Goal: Use online tool/utility: Utilize a website feature to perform a specific function

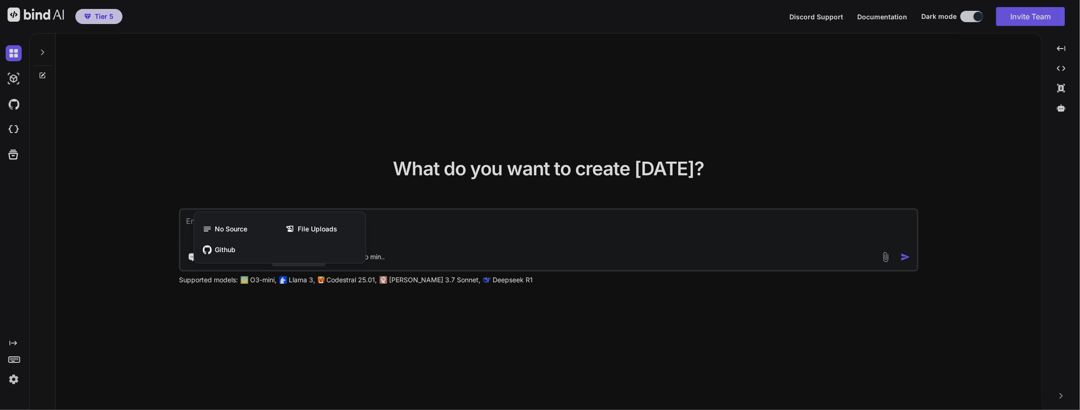
drag, startPoint x: 573, startPoint y: 238, endPoint x: 572, endPoint y: 245, distance: 6.7
click at [572, 239] on div at bounding box center [540, 205] width 1080 height 410
type textarea "x"
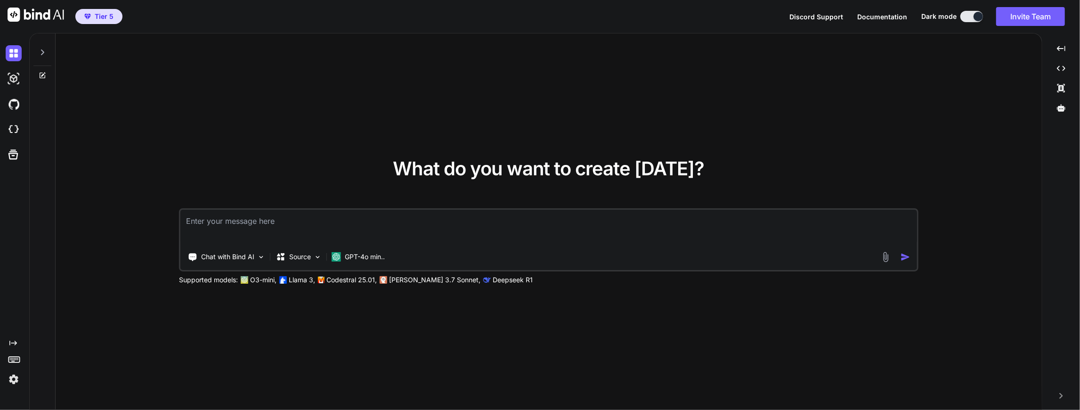
click at [569, 253] on div "Chat with Bind AI Source GPT-4o min.." at bounding box center [530, 256] width 700 height 19
click at [323, 220] on textarea at bounding box center [548, 227] width 737 height 35
type textarea "I want to create a electrical website. Tell me what to do to accomplish that wi…"
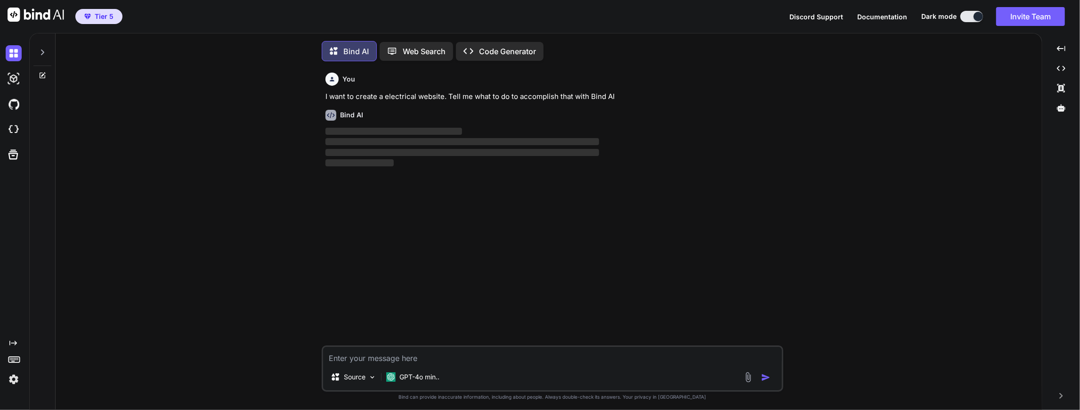
scroll to position [4, 0]
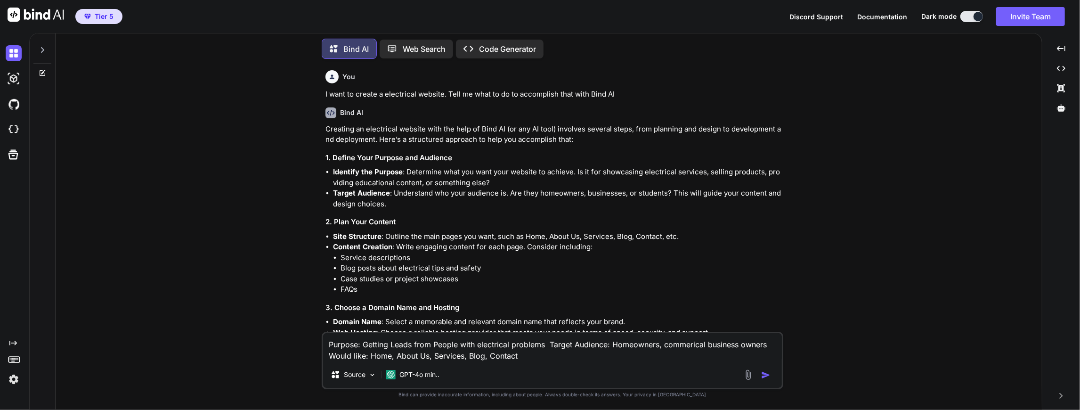
drag, startPoint x: 364, startPoint y: 354, endPoint x: 329, endPoint y: 356, distance: 34.9
click at [329, 356] on textarea "Purpose: Getting Leads from People with electrical problems Target Audience: Ho…" at bounding box center [552, 347] width 459 height 28
click at [532, 359] on textarea "Purpose: Getting Leads from People with electrical problems Target Audience: Ho…" at bounding box center [552, 347] width 459 height 28
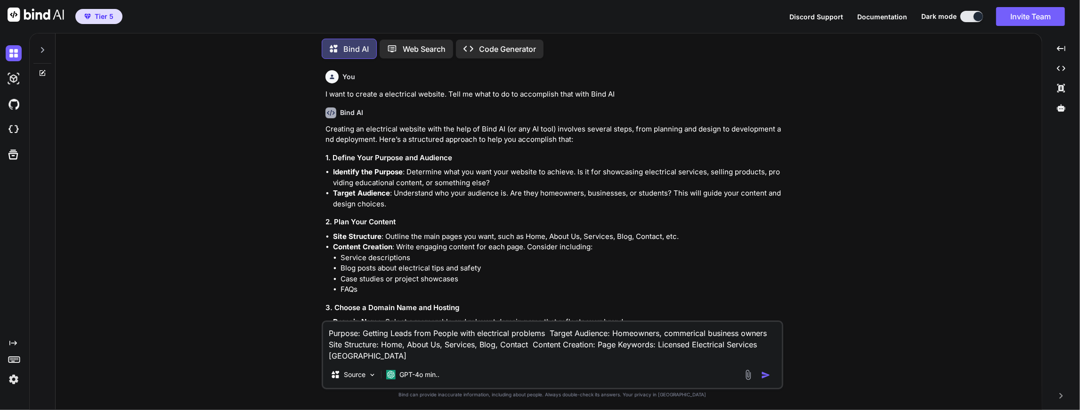
click at [596, 346] on textarea "Purpose: Getting Leads from People with electrical problems Target Audience: Ho…" at bounding box center [552, 342] width 459 height 40
click at [401, 354] on textarea "Purpose: Getting Leads from People with electrical problems Target Audience: Ho…" at bounding box center [552, 342] width 459 height 40
paste textarea "Certified Electrician | Local Electrical Contractor Electrical Repair [GEOGRAPH…"
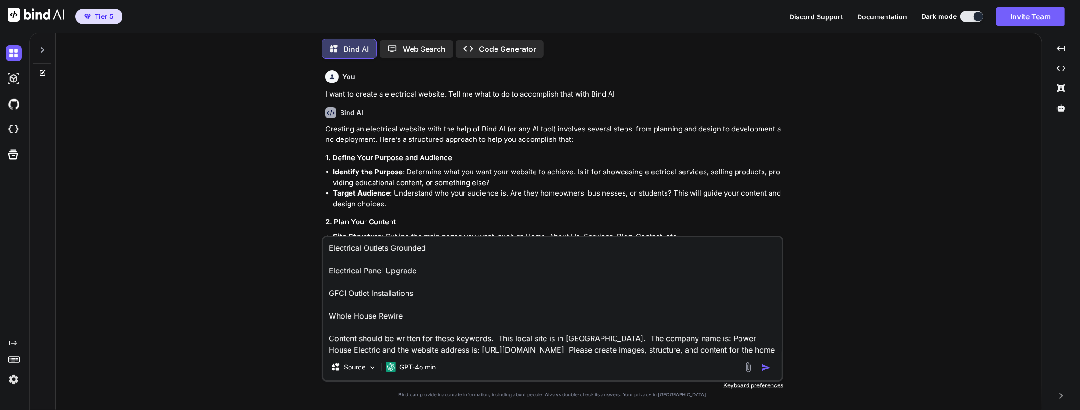
scroll to position [80, 0]
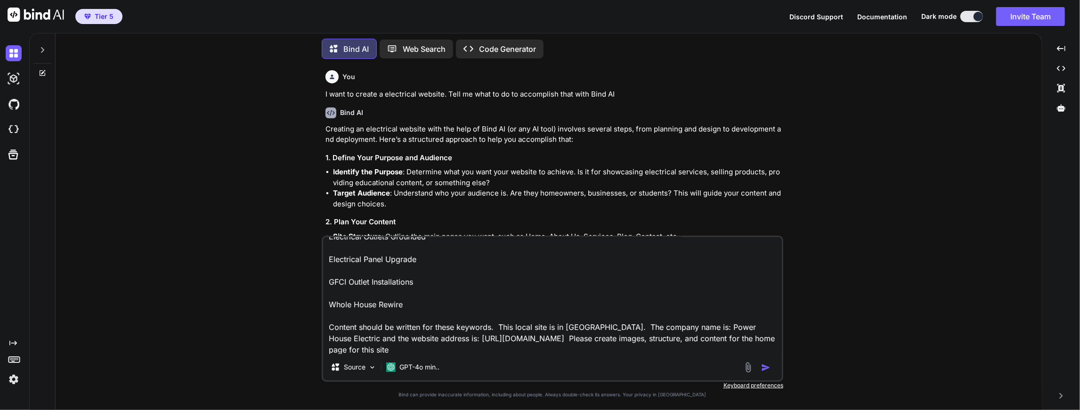
type textarea "Purpose: Getting Leads from People with electrical problems Target Audience: Ho…"
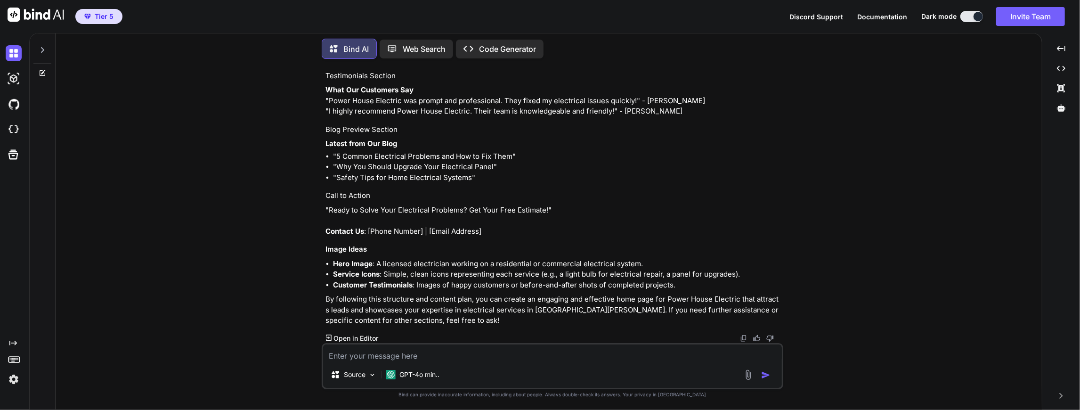
scroll to position [1642, 0]
click at [349, 334] on p "Open in Editor" at bounding box center [356, 338] width 45 height 9
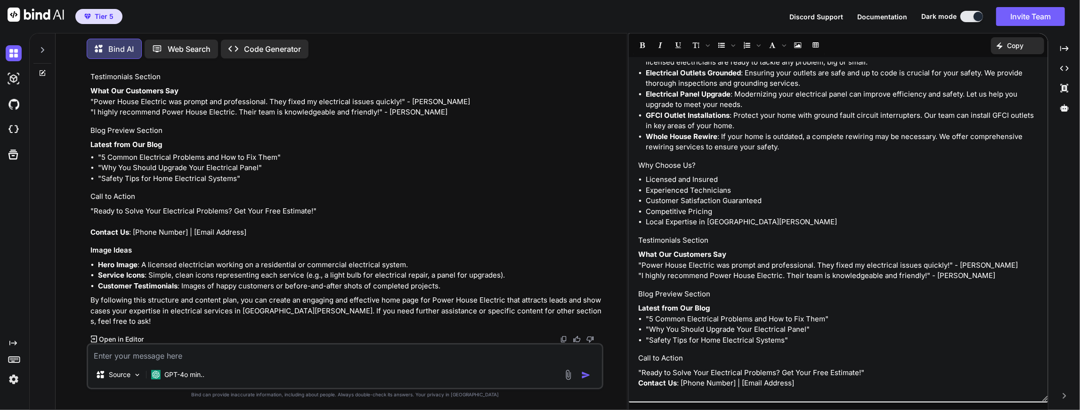
scroll to position [799, 0]
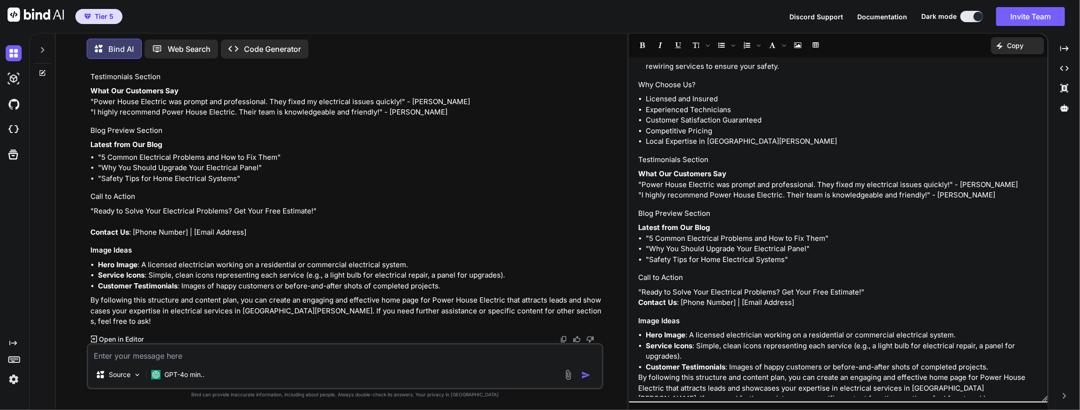
click at [277, 43] on p "Code Generator" at bounding box center [272, 48] width 57 height 11
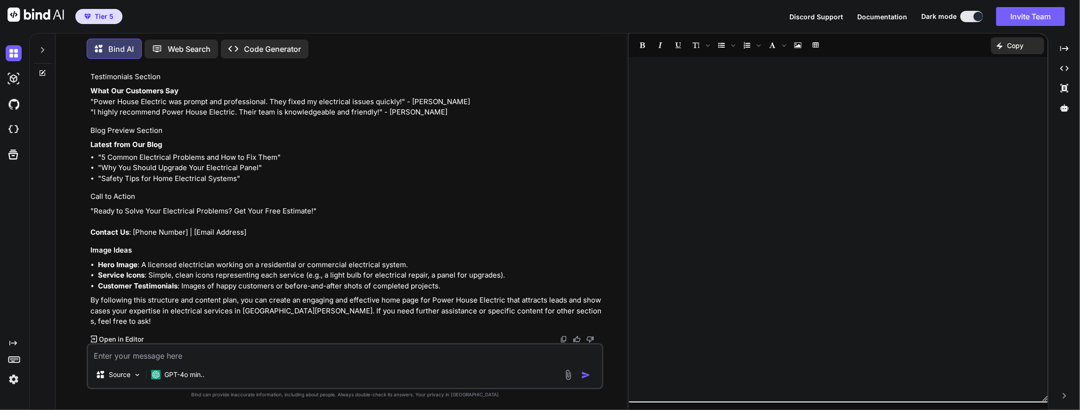
scroll to position [0, 0]
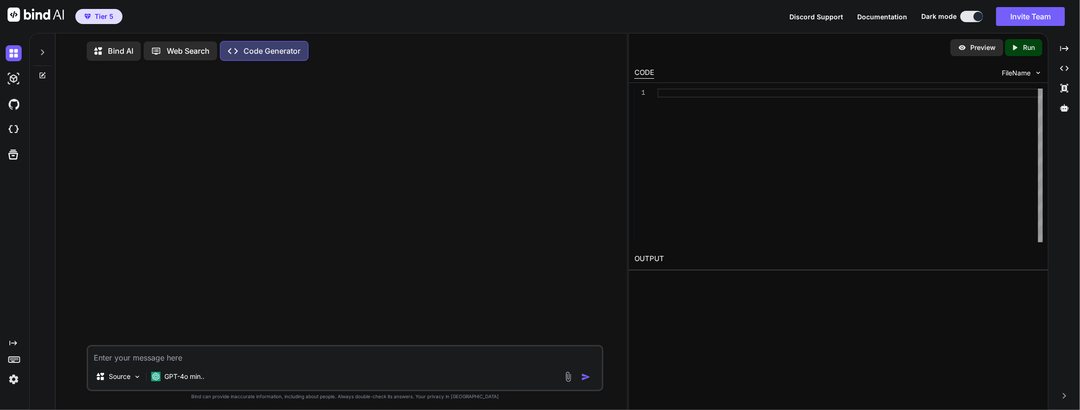
click at [110, 50] on p "Bind AI" at bounding box center [120, 50] width 25 height 11
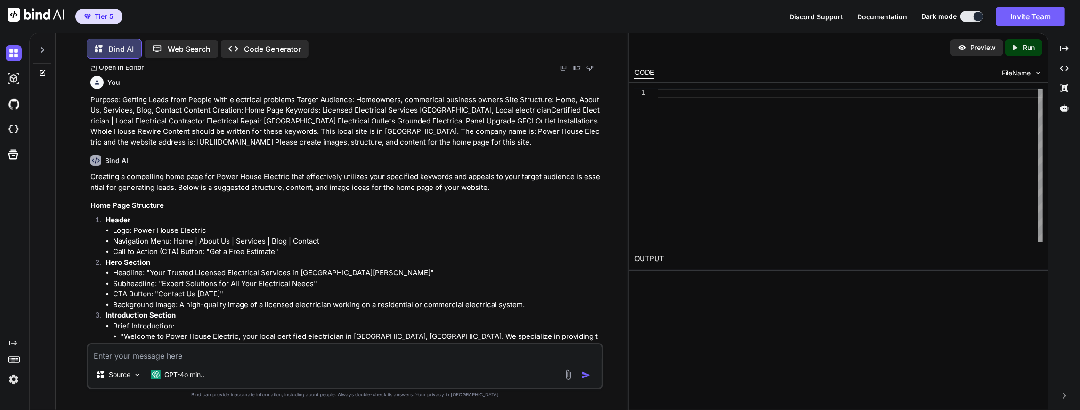
scroll to position [615, 0]
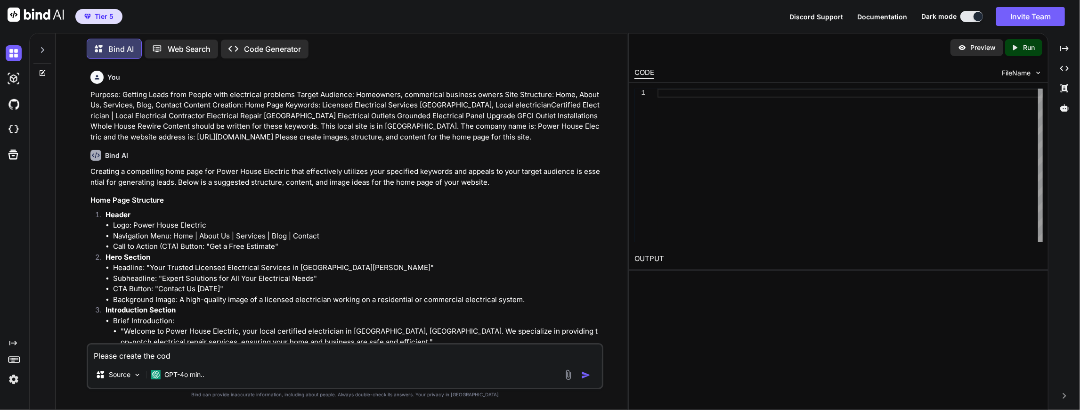
type textarea "Please create the code"
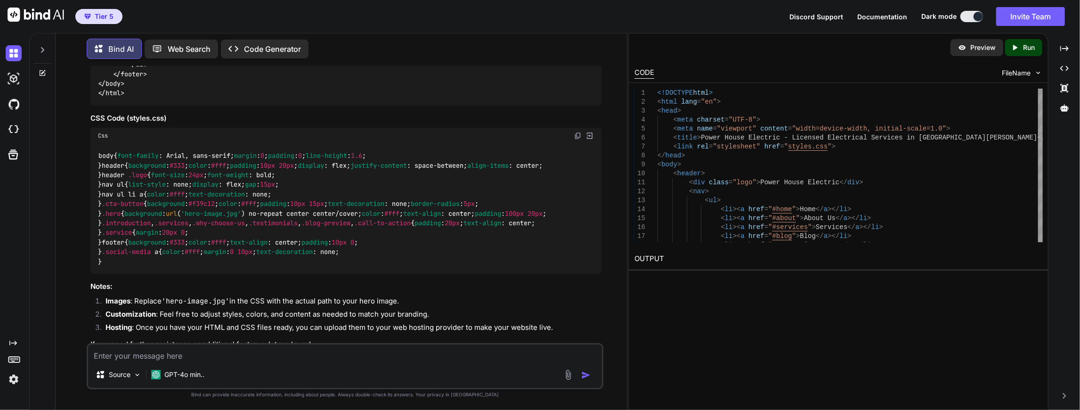
scroll to position [2882, 0]
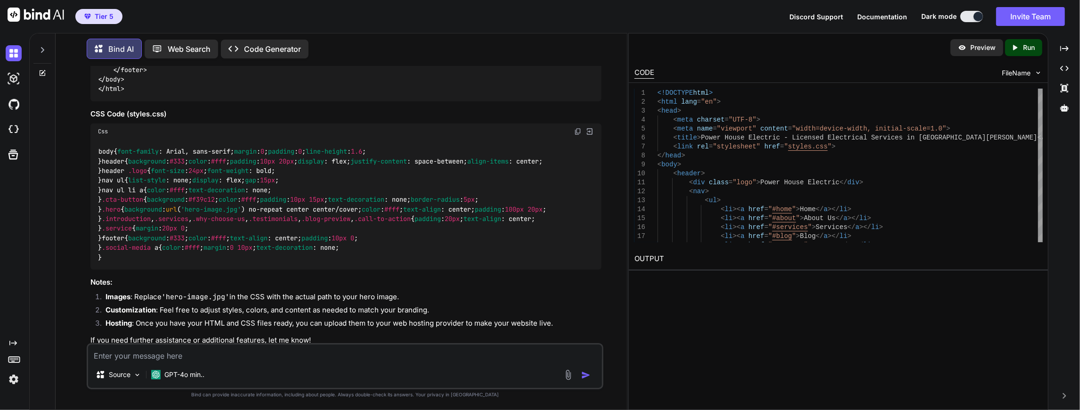
click at [1024, 48] on p "Run" at bounding box center [1029, 47] width 12 height 9
click at [711, 277] on link "[URL][DOMAIN_NAME]" at bounding box center [673, 281] width 76 height 9
click at [981, 47] on p "Preview" at bounding box center [983, 47] width 25 height 9
click at [129, 374] on p "Source" at bounding box center [120, 374] width 22 height 9
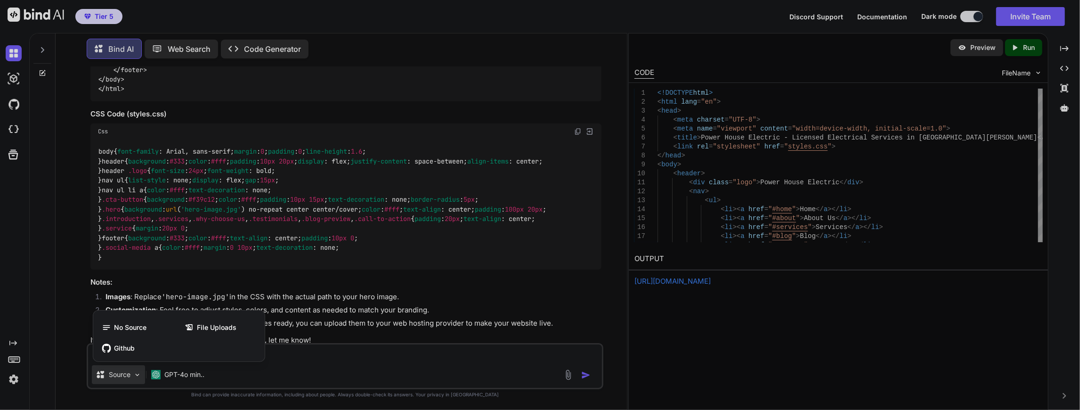
click at [332, 256] on div at bounding box center [540, 205] width 1080 height 410
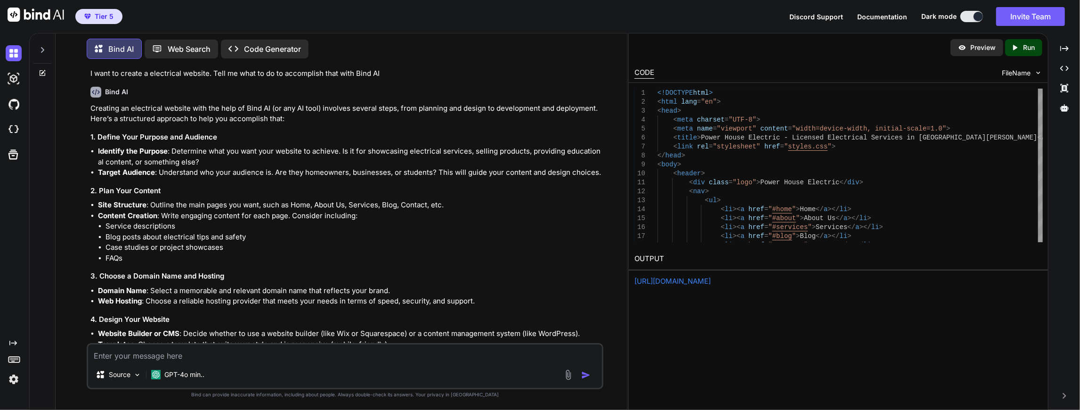
scroll to position [0, 0]
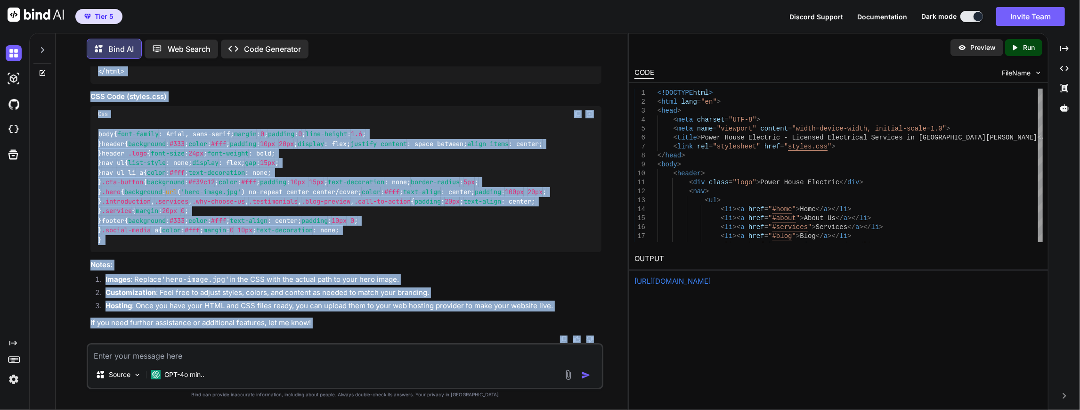
drag, startPoint x: 90, startPoint y: 128, endPoint x: 391, endPoint y: 345, distance: 370.9
click at [391, 345] on div "You I want to create a electrical website. Tell me what to do to accomplish tha…" at bounding box center [345, 237] width 517 height 343
click at [571, 253] on div "body { font-family : Arial, sans-serif; margin : 0 ; padding : 0 ; line-height …" at bounding box center [346, 187] width 512 height 130
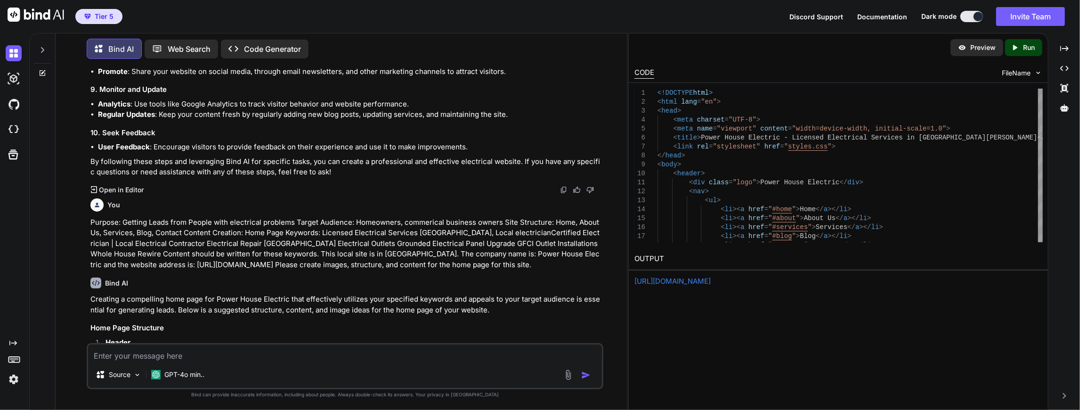
scroll to position [502, 0]
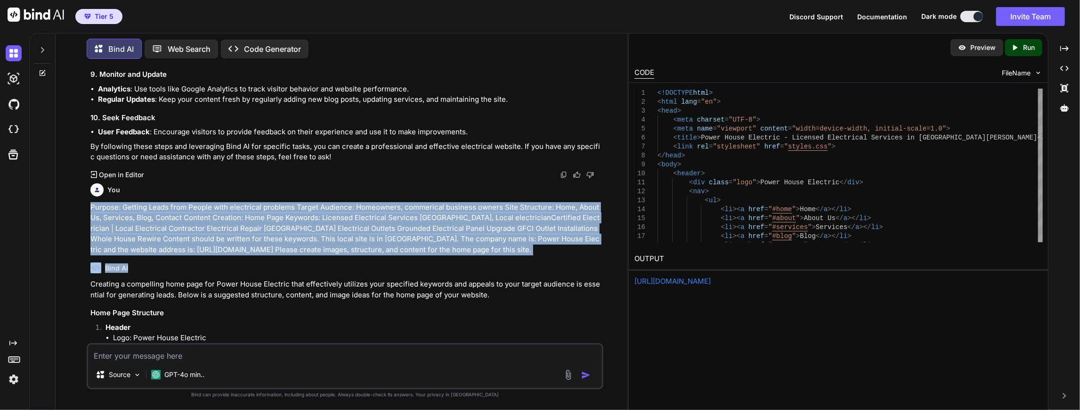
drag, startPoint x: 90, startPoint y: 205, endPoint x: 437, endPoint y: 257, distance: 351.5
click at [437, 257] on div "You I want to create a electrical website. Tell me what to do to accomplish tha…" at bounding box center [346, 204] width 515 height 277
copy div "Purpose: Getting Leads from People with electrical problems Target Audience: Ho…"
